Goal: Find specific page/section: Find specific page/section

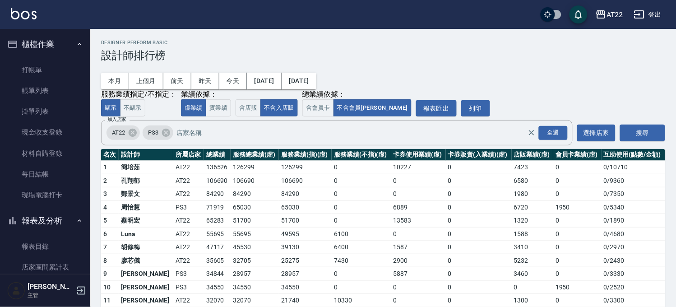
scroll to position [200, 0]
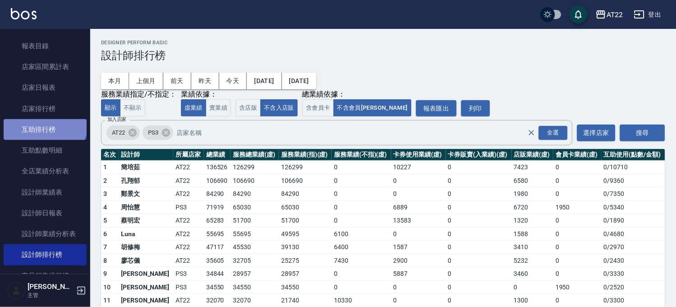
click at [44, 120] on link "互助排行榜" at bounding box center [45, 129] width 83 height 21
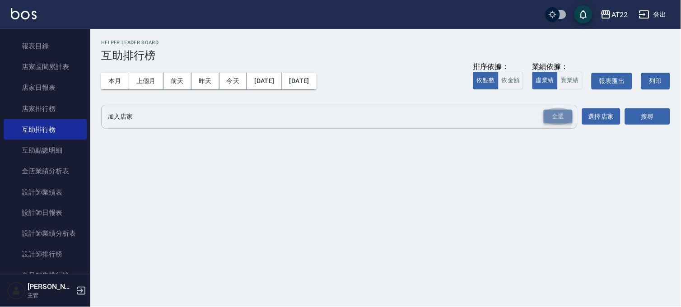
click at [565, 113] on div "全選" at bounding box center [557, 117] width 29 height 14
click at [634, 110] on button "搜尋" at bounding box center [647, 117] width 45 height 17
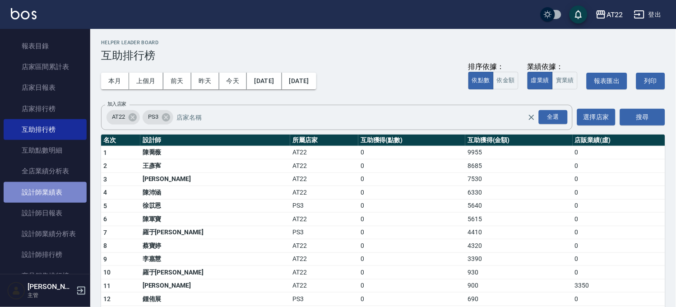
click at [53, 185] on link "設計師業績表" at bounding box center [45, 192] width 83 height 21
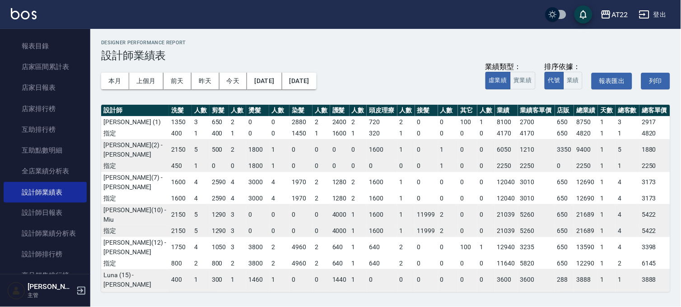
drag, startPoint x: 55, startPoint y: 249, endPoint x: 171, endPoint y: 208, distance: 122.9
click at [55, 250] on link "設計師排行榜" at bounding box center [45, 254] width 83 height 21
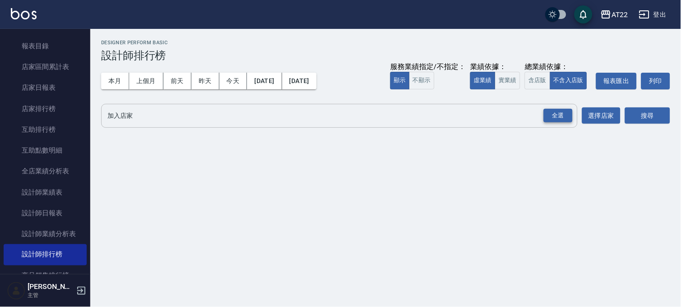
click at [552, 115] on div "全選" at bounding box center [557, 116] width 29 height 14
click at [639, 111] on button "搜尋" at bounding box center [647, 116] width 45 height 17
